Goal: Information Seeking & Learning: Learn about a topic

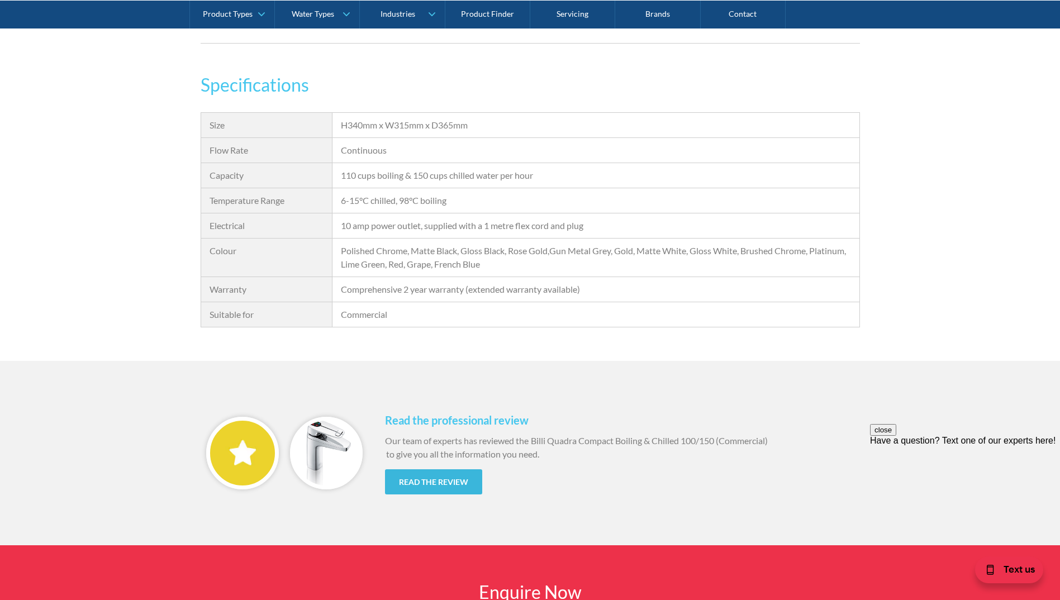
scroll to position [1285, 0]
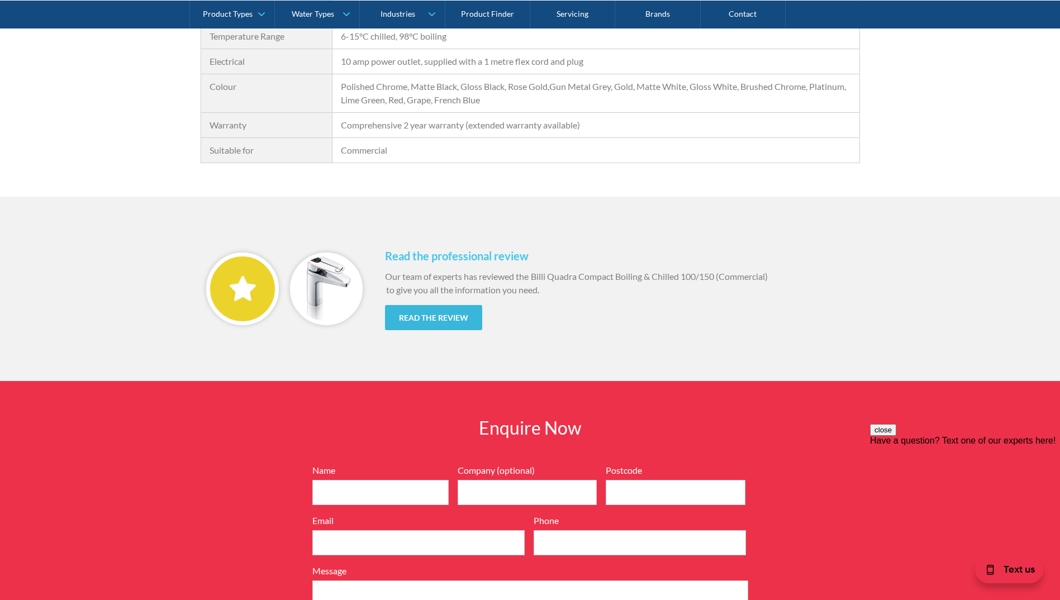
click at [444, 320] on link "Read the review" at bounding box center [433, 317] width 97 height 25
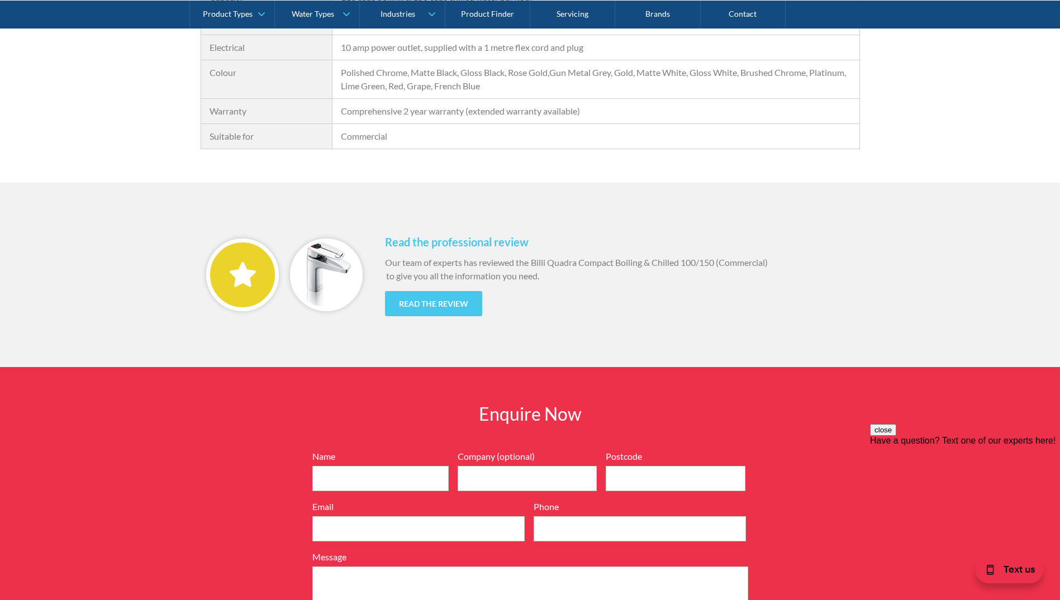
scroll to position [1341, 0]
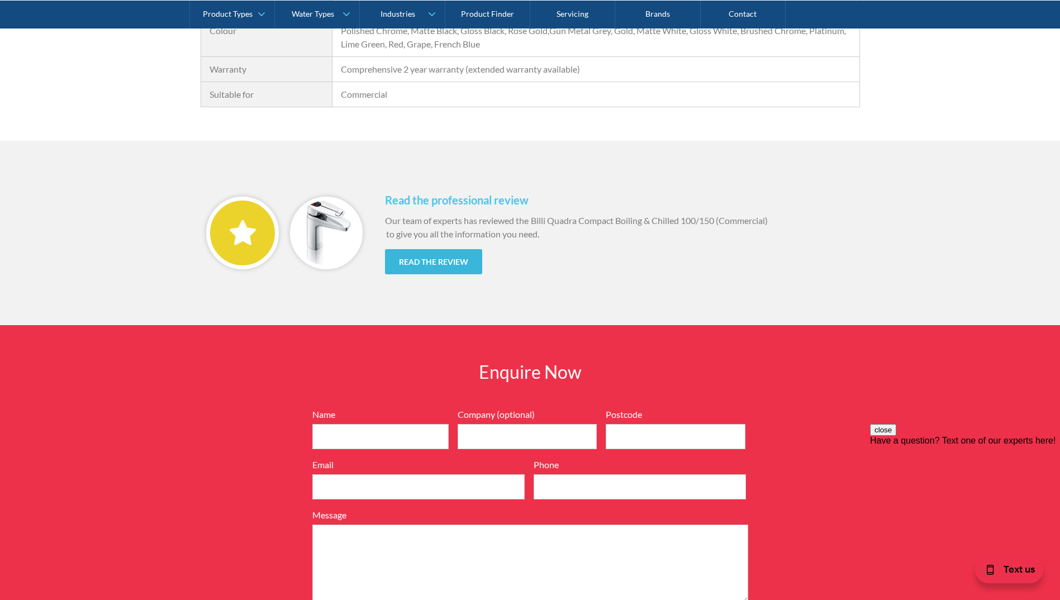
click at [456, 262] on link "Read the review" at bounding box center [433, 261] width 97 height 25
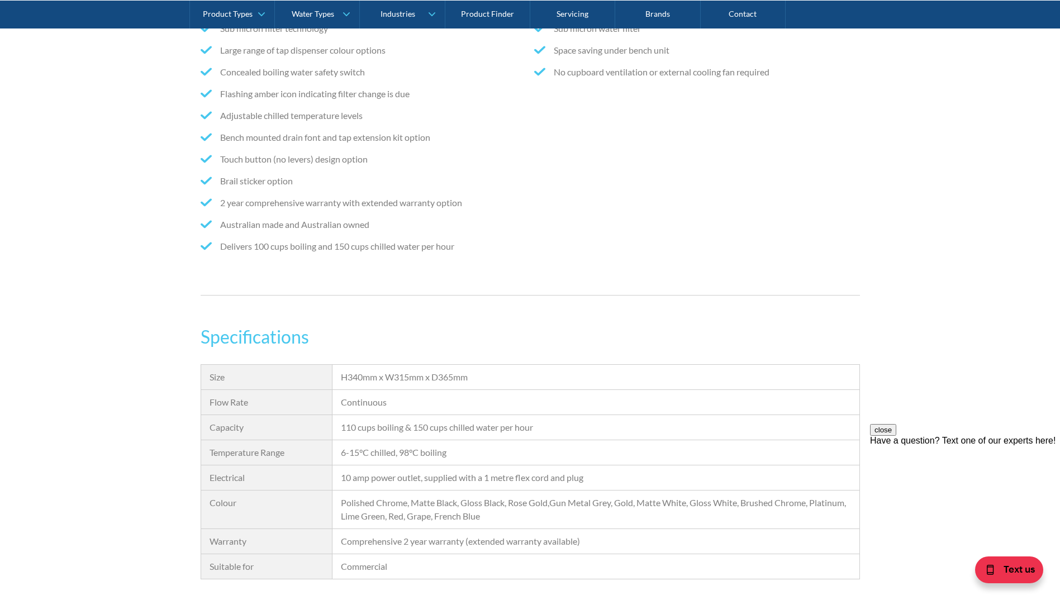
scroll to position [894, 0]
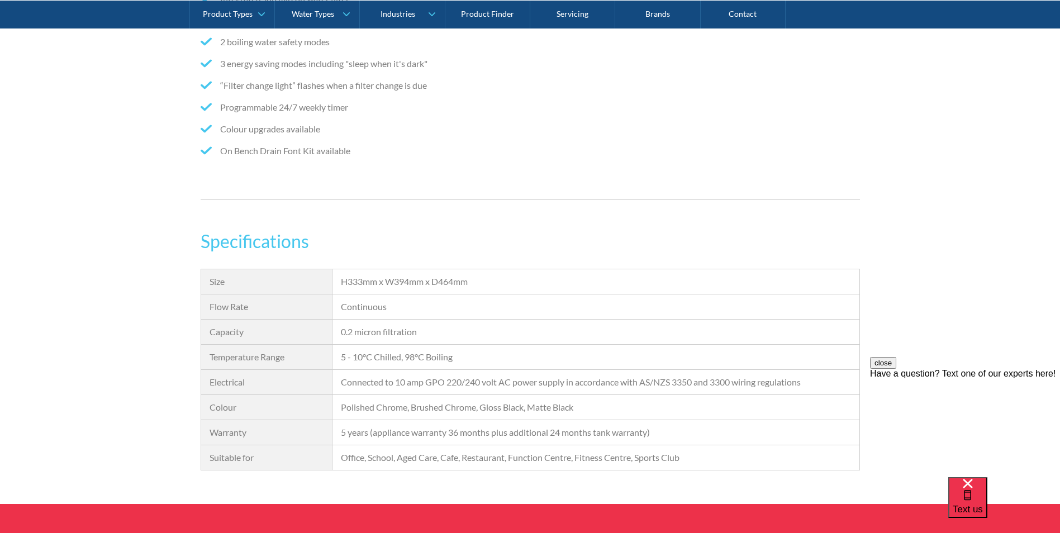
scroll to position [934, 0]
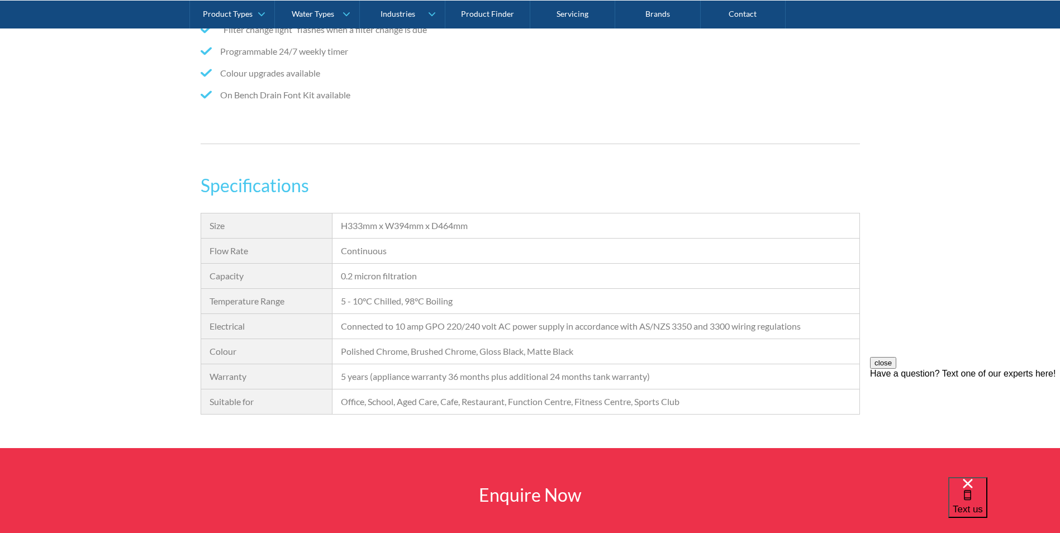
click at [353, 379] on div "5 years (appliance warranty 36 months plus additional 24 months tank warranty)" at bounding box center [595, 376] width 509 height 13
click at [339, 377] on div "5 years (appliance warranty 36 months plus additional 24 months tank warranty)" at bounding box center [595, 376] width 526 height 25
click at [340, 377] on div "5 years (appliance warranty 36 months plus additional 24 months tank warranty)" at bounding box center [595, 376] width 526 height 25
drag, startPoint x: 341, startPoint y: 377, endPoint x: 693, endPoint y: 367, distance: 351.5
click at [693, 367] on div "5 years (appliance warranty 36 months plus additional 24 months tank warranty)" at bounding box center [595, 376] width 526 height 25
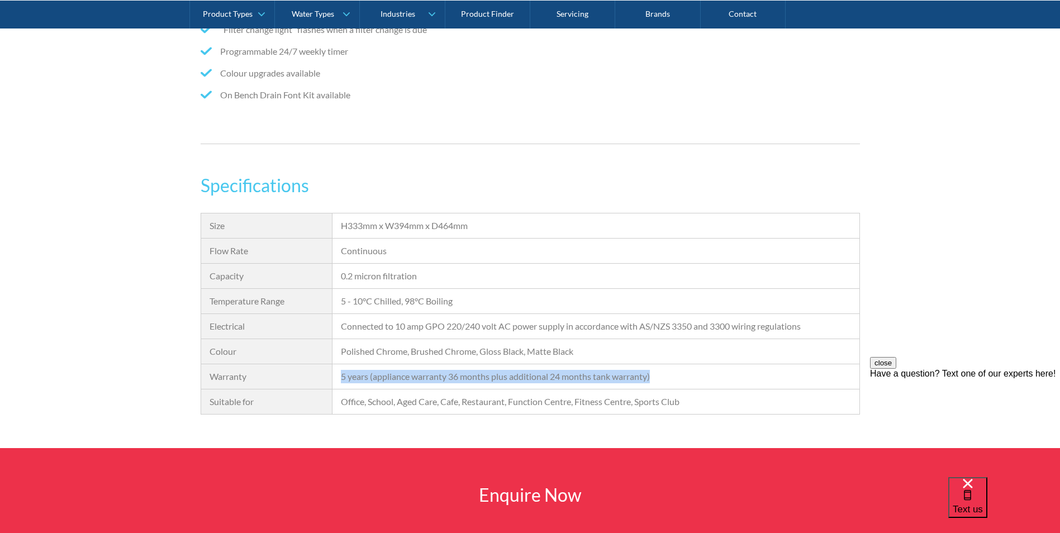
copy div "5 years (appliance warranty 36 months plus additional 24 months tank warranty)"
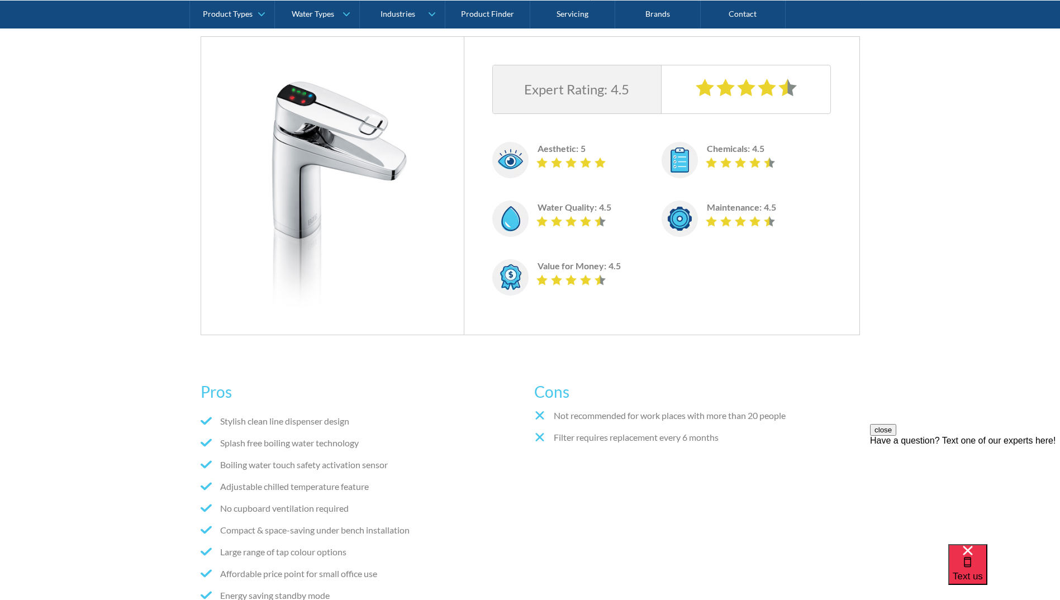
scroll to position [447, 0]
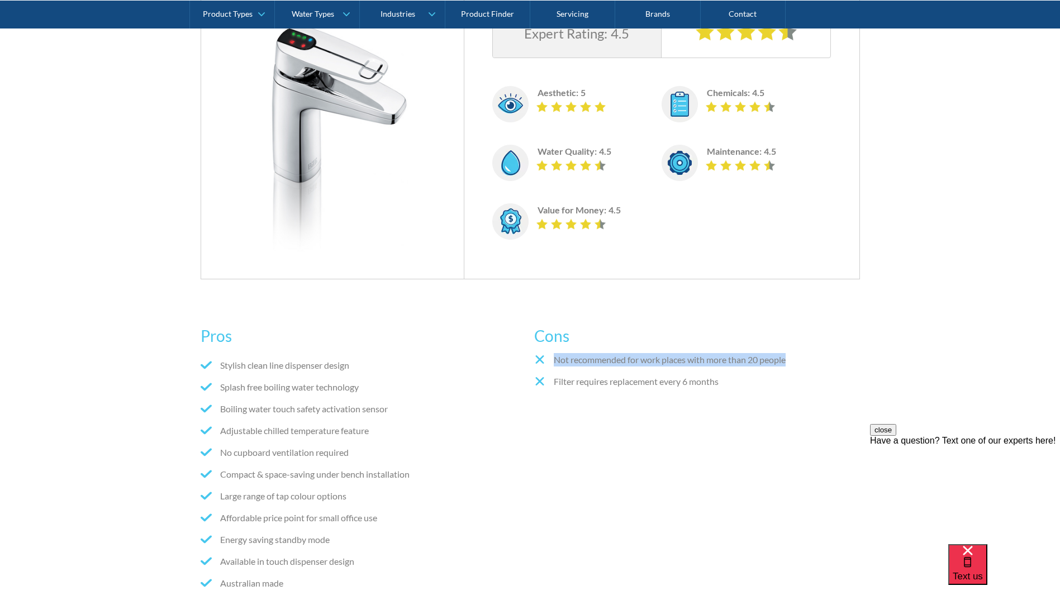
drag, startPoint x: 553, startPoint y: 361, endPoint x: 794, endPoint y: 363, distance: 240.8
click at [794, 363] on li "Not recommended for work places with more than 20 people" at bounding box center [696, 359] width 325 height 13
copy li "Not recommended for work places with more than 20 people"
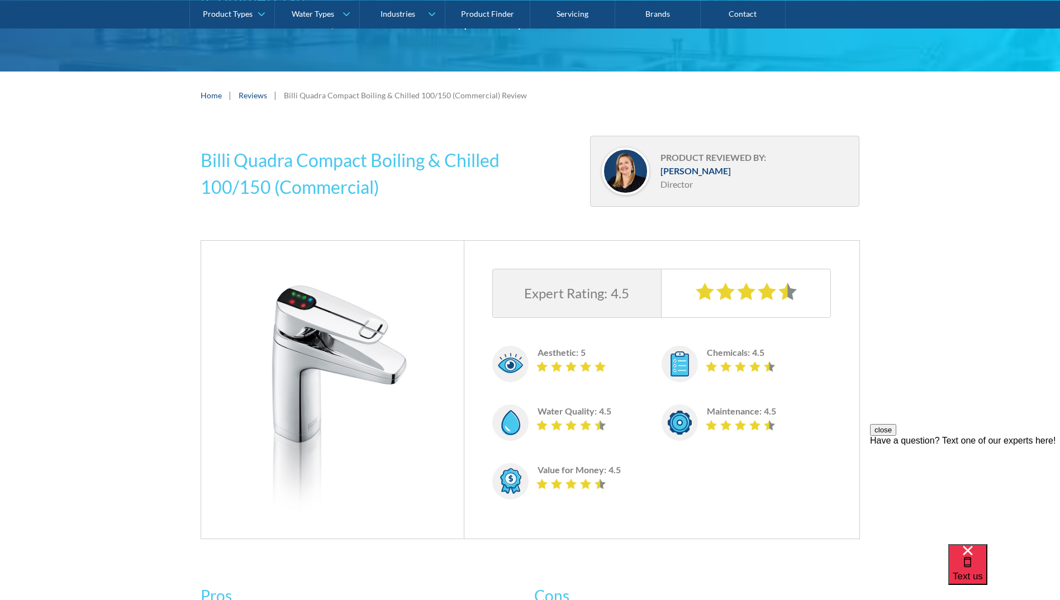
scroll to position [168, 0]
